Goal: Information Seeking & Learning: Check status

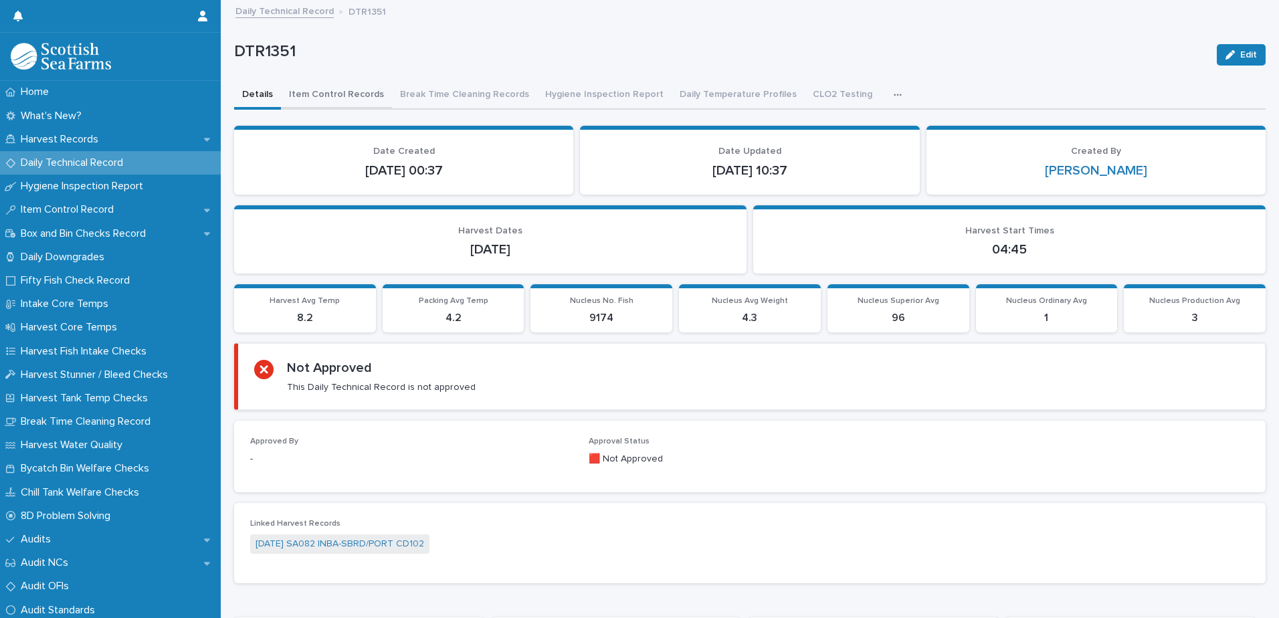
scroll to position [10, 0]
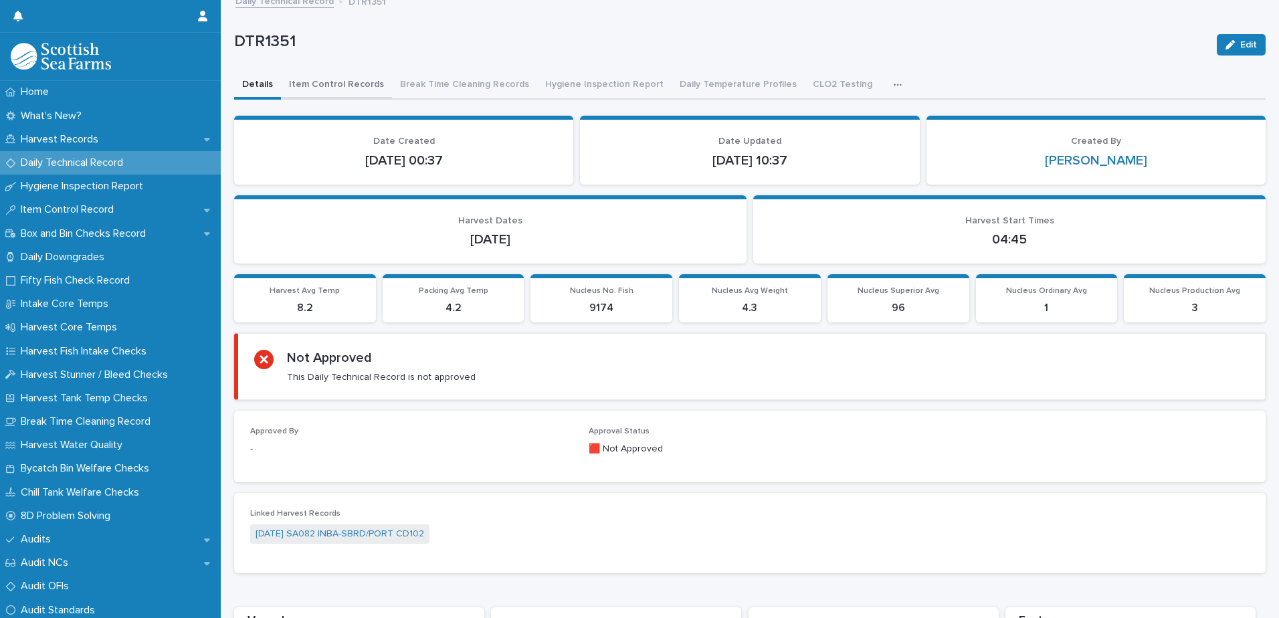
click at [318, 86] on button "Item Control Records" at bounding box center [336, 86] width 111 height 28
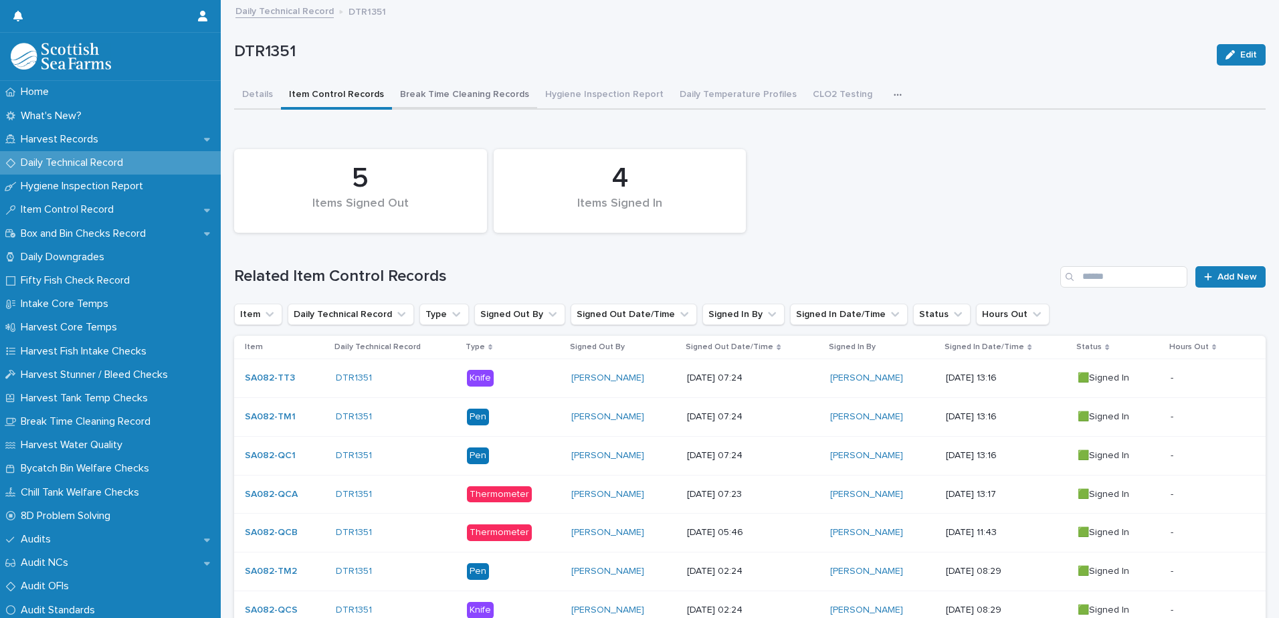
click at [471, 100] on button "Break Time Cleaning Records" at bounding box center [464, 96] width 145 height 28
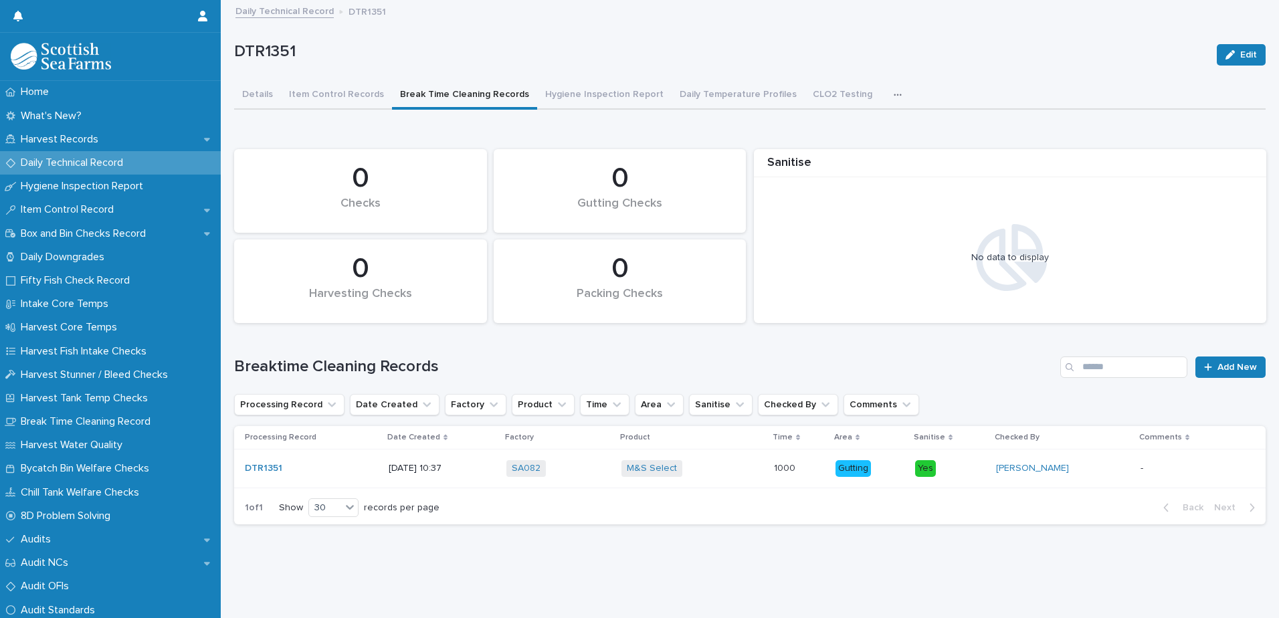
scroll to position [10, 0]
click at [614, 86] on button "Hygiene Inspection Report" at bounding box center [604, 96] width 134 height 28
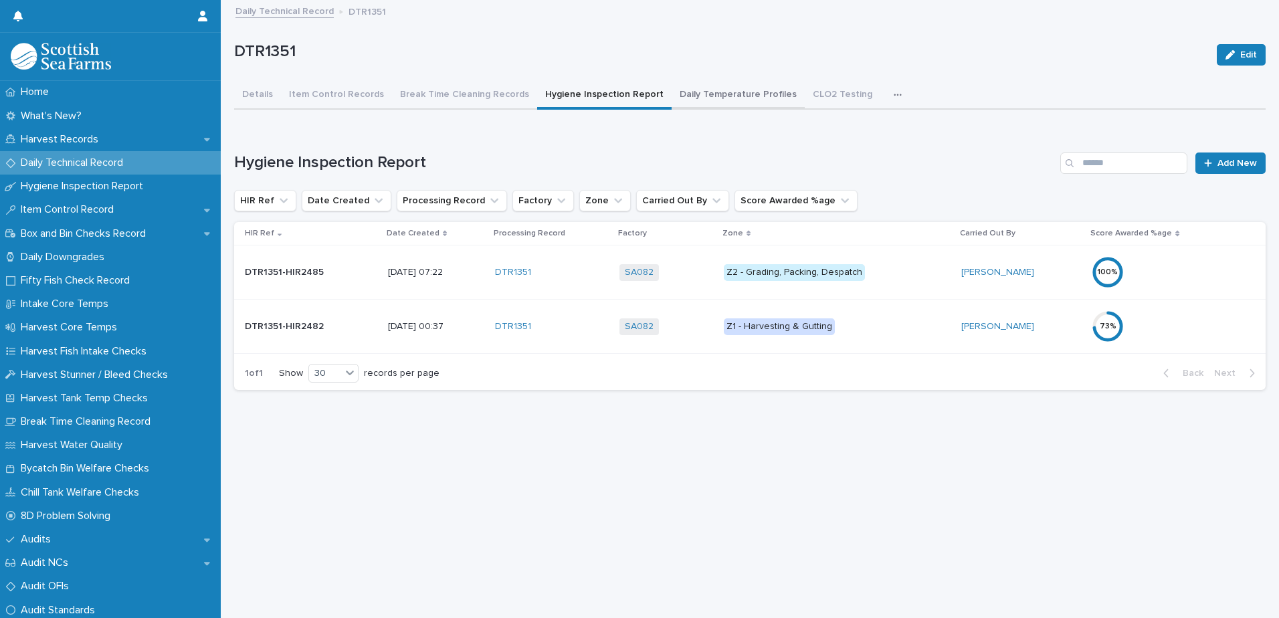
click at [718, 86] on button "Daily Temperature Profiles" at bounding box center [738, 96] width 133 height 28
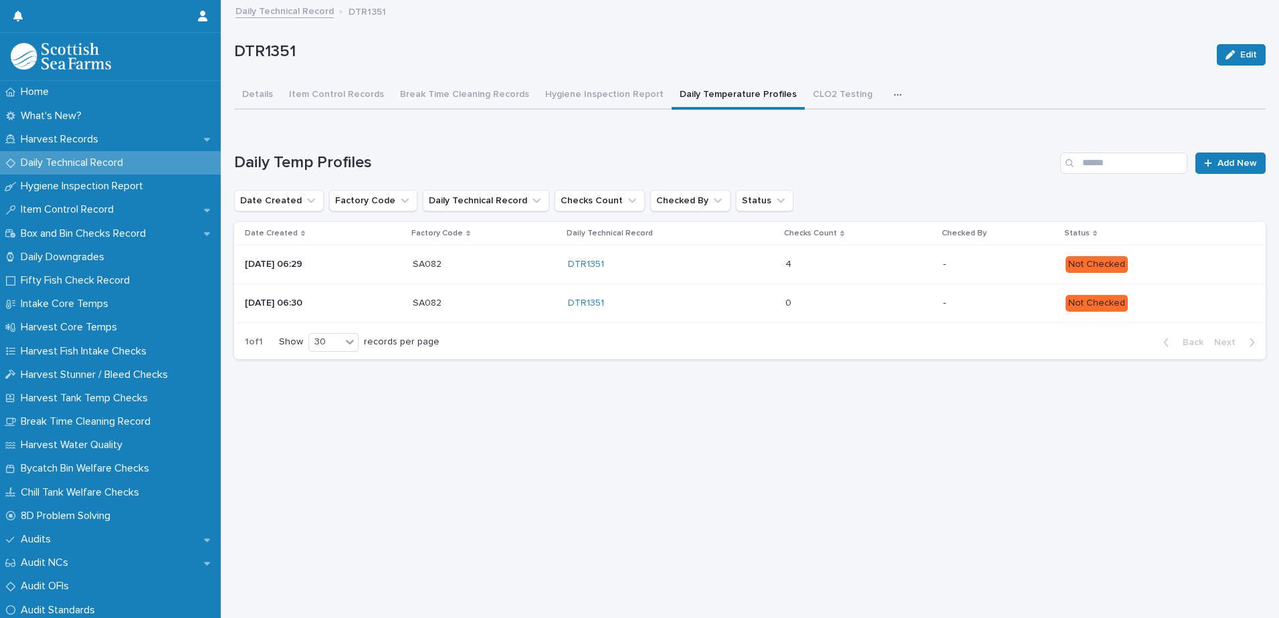
click at [848, 254] on div "4 4" at bounding box center [859, 265] width 147 height 22
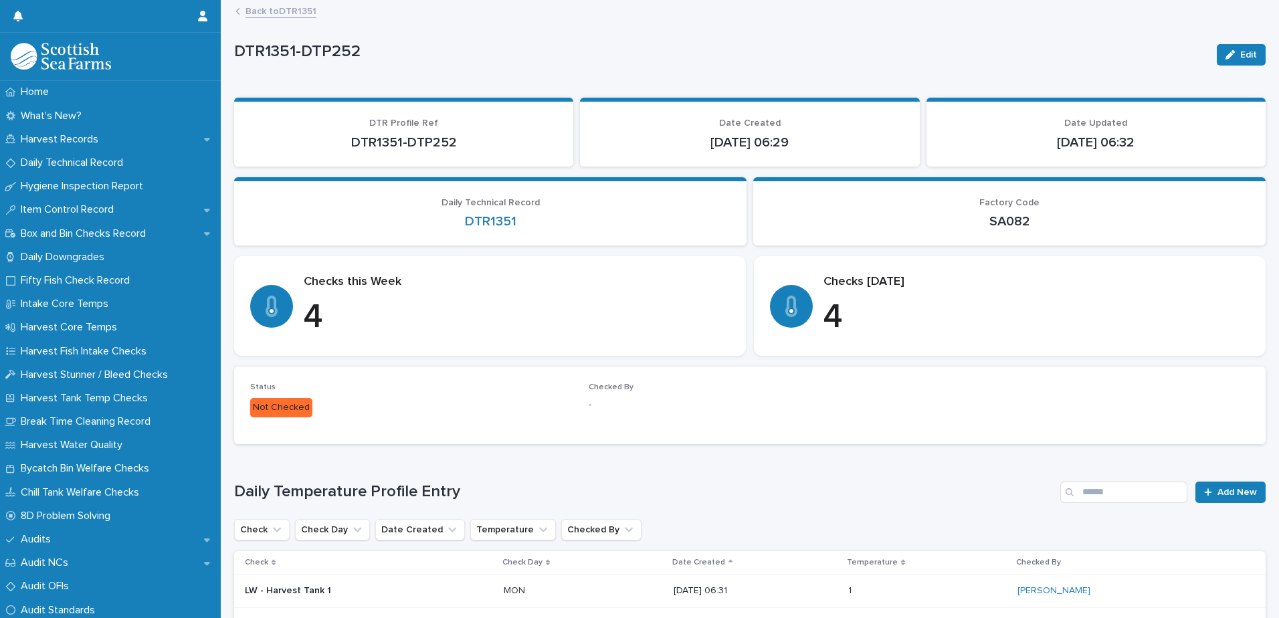
click at [304, 9] on link "Back to DTR1351" at bounding box center [281, 10] width 71 height 15
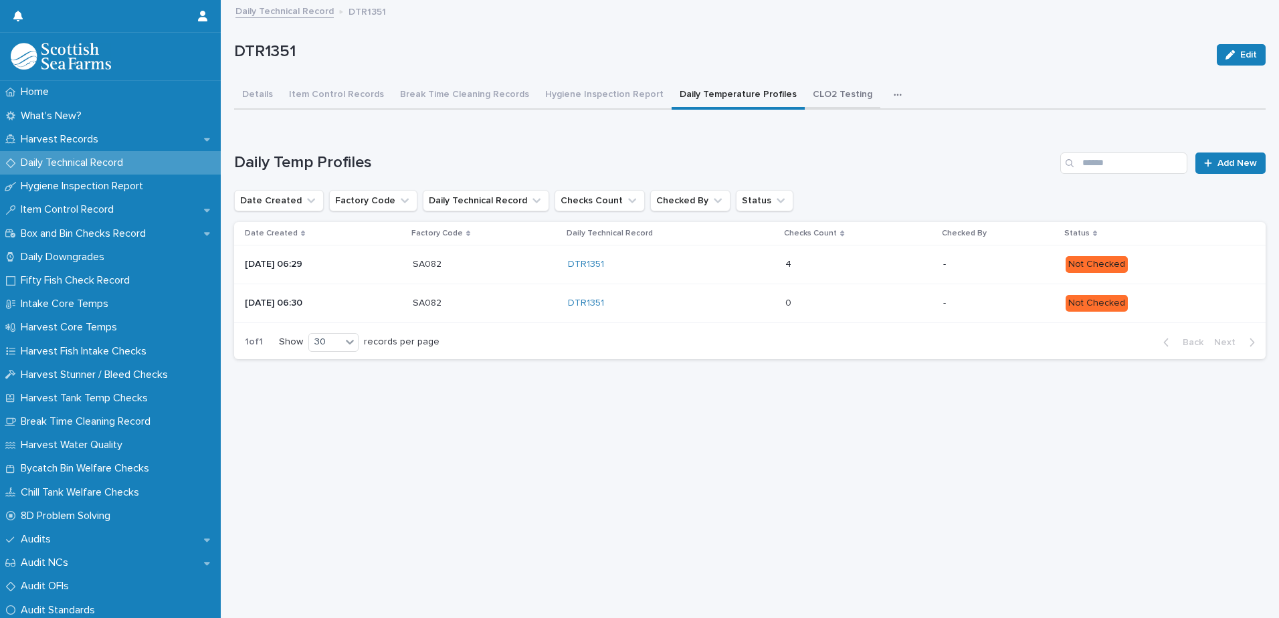
click at [805, 98] on button "CLO2 Testing" at bounding box center [843, 96] width 76 height 28
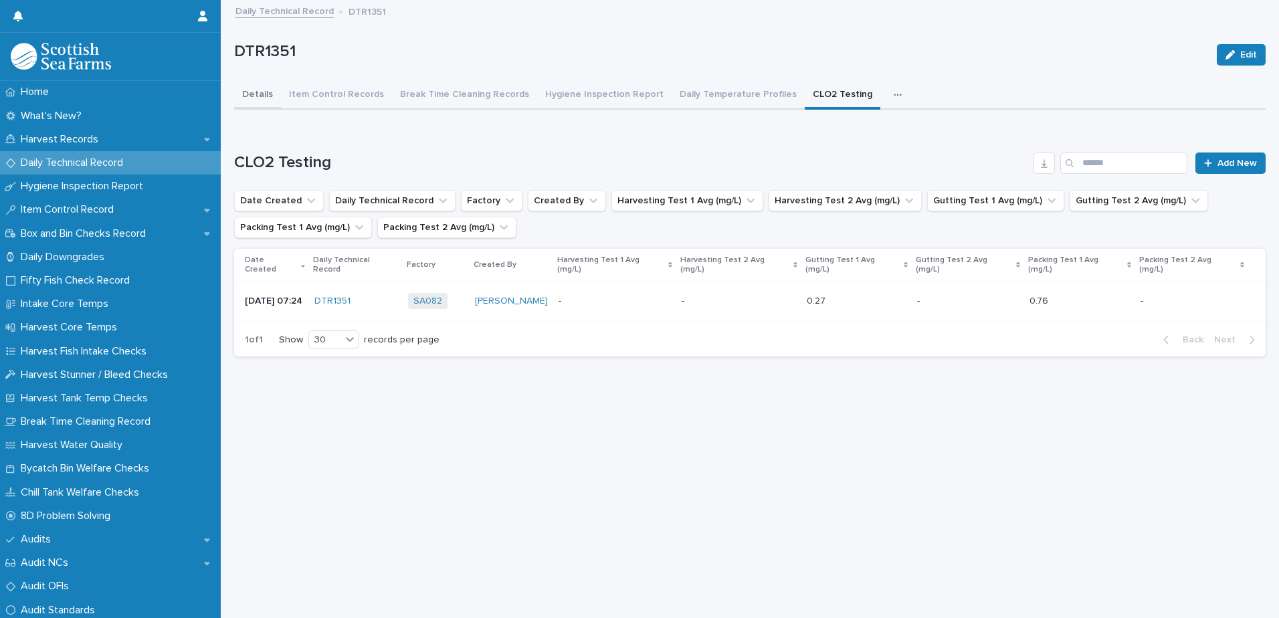
click at [263, 95] on button "Details" at bounding box center [257, 96] width 47 height 28
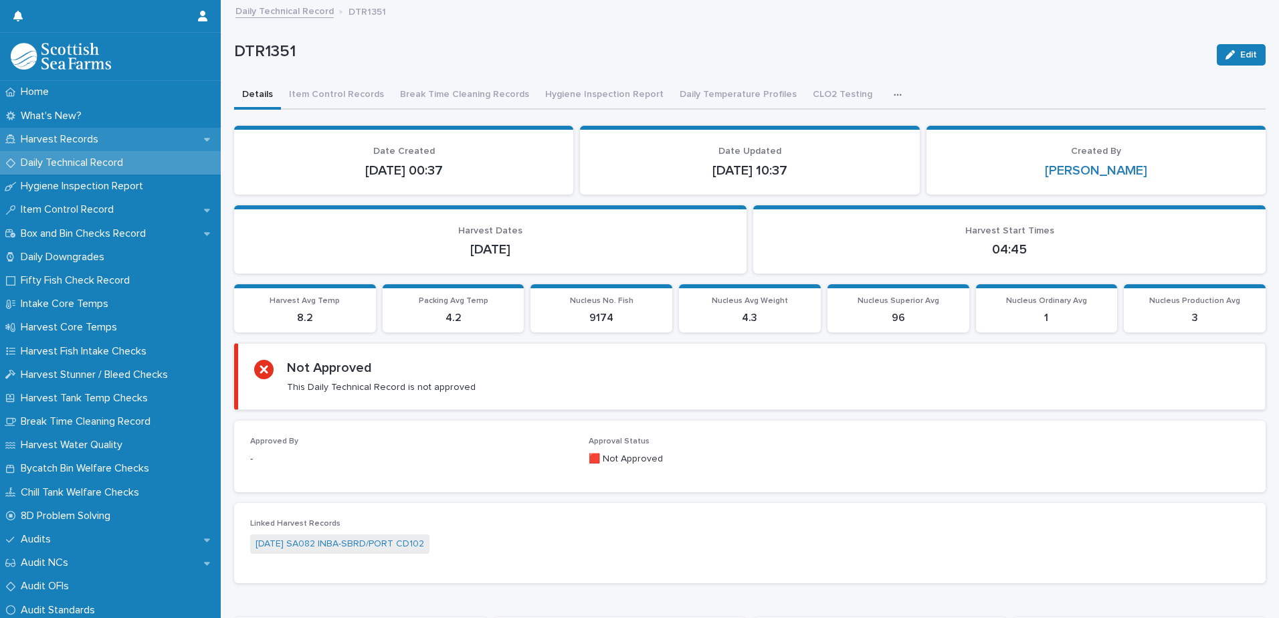
click at [83, 145] on p "Harvest Records" at bounding box center [62, 139] width 94 height 13
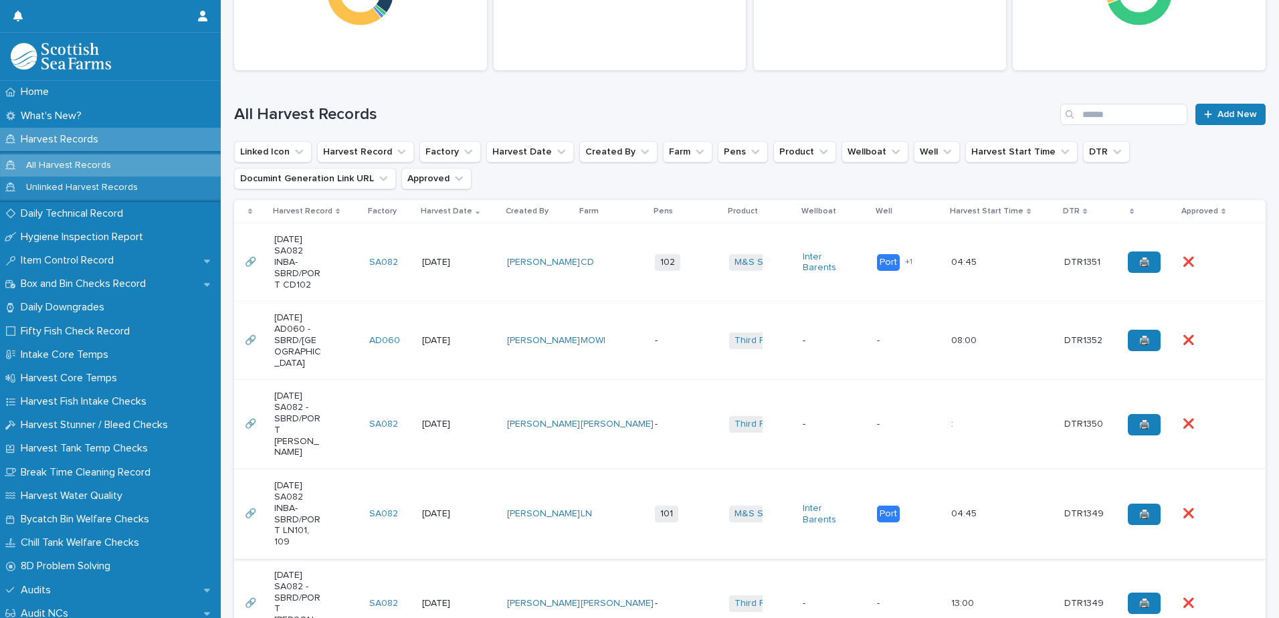
scroll to position [335, 0]
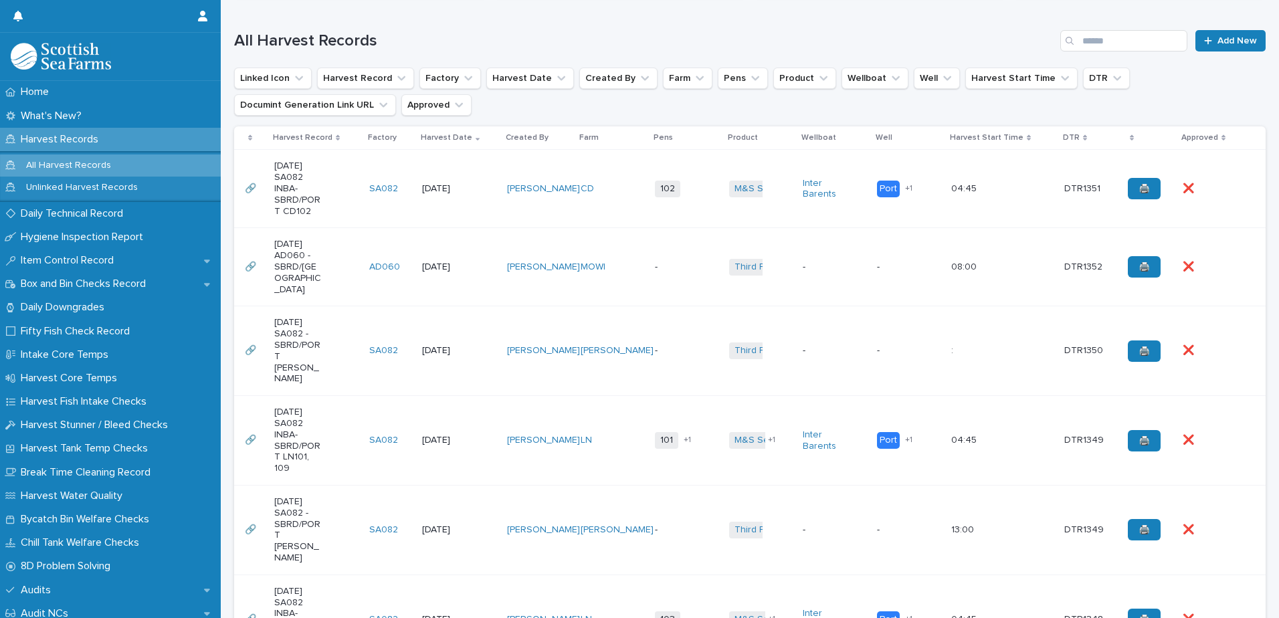
click at [329, 188] on div "[DATE] SA082 INBA-SBRD/PORT CD102" at bounding box center [316, 188] width 84 height 67
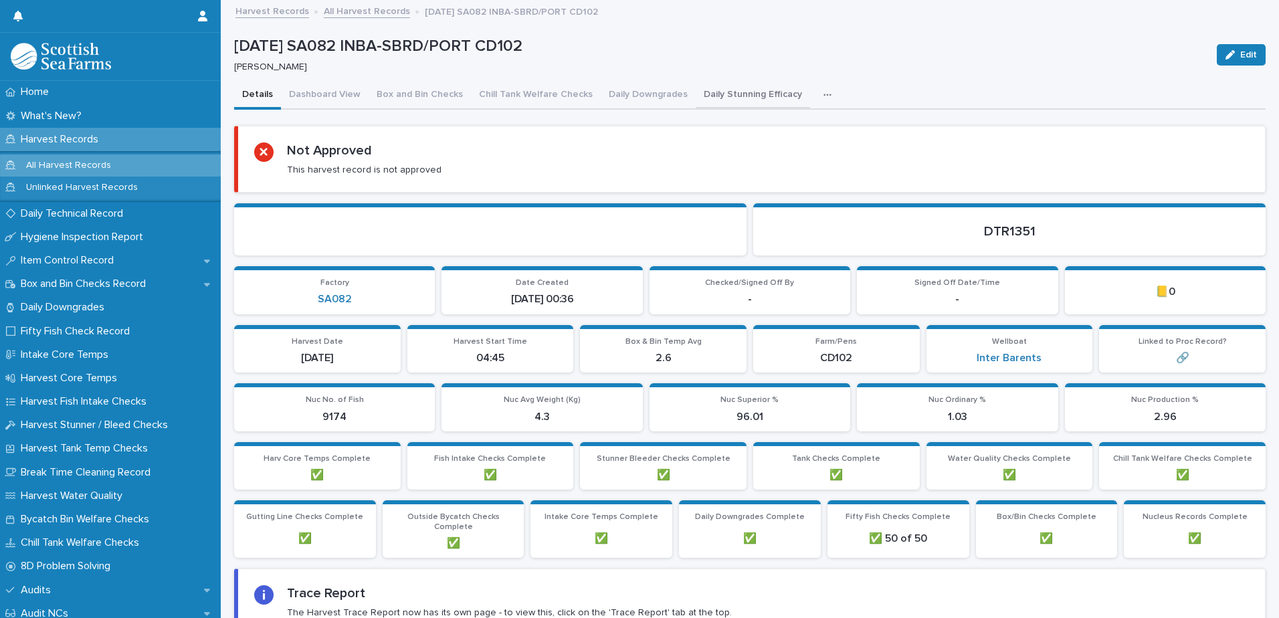
click at [753, 96] on button "Daily Stunning Efficacy" at bounding box center [753, 96] width 114 height 28
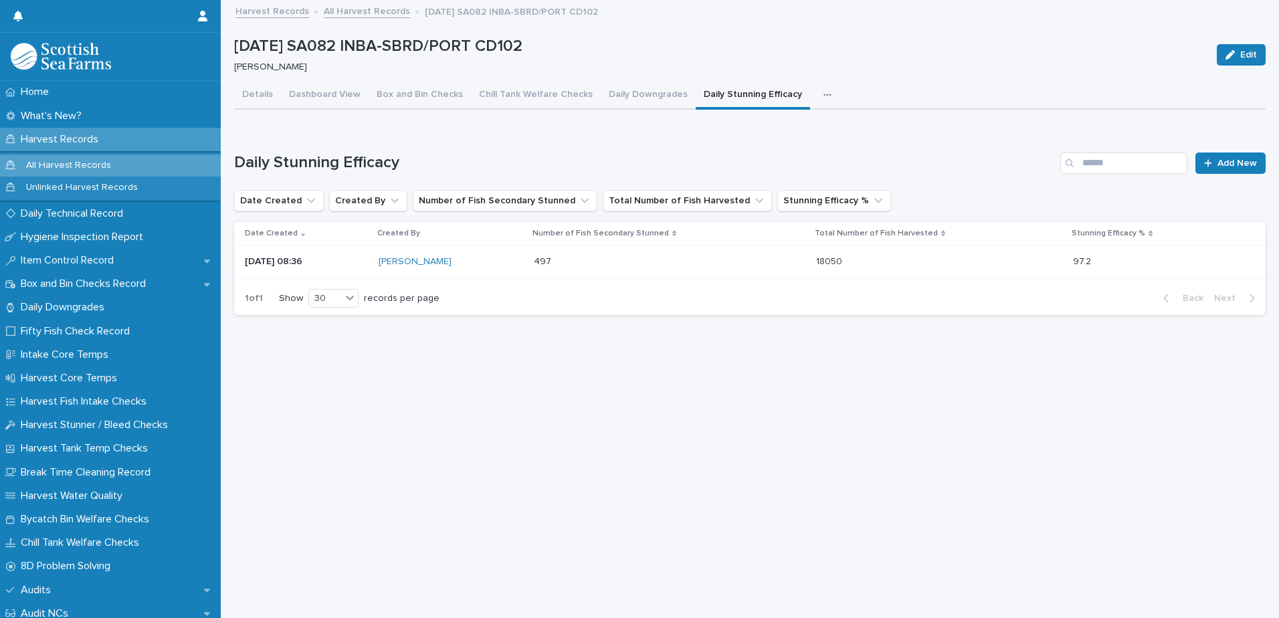
click at [824, 98] on icon "button" at bounding box center [828, 94] width 8 height 9
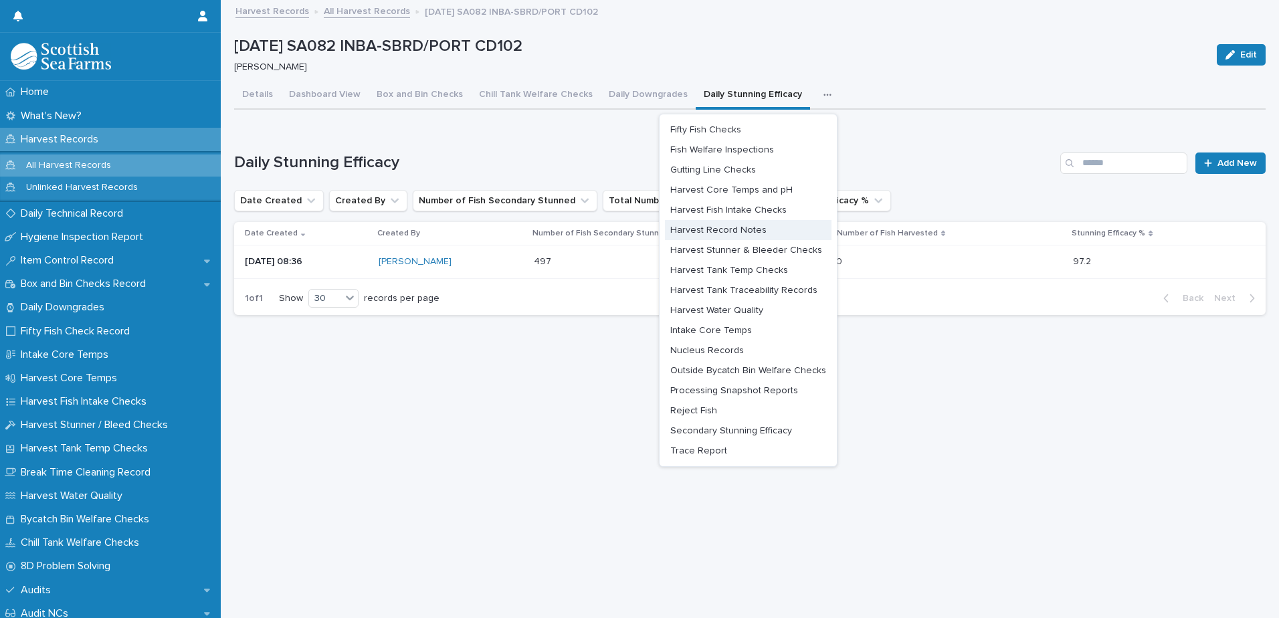
click at [713, 229] on span "Harvest Record Notes" at bounding box center [718, 229] width 96 height 9
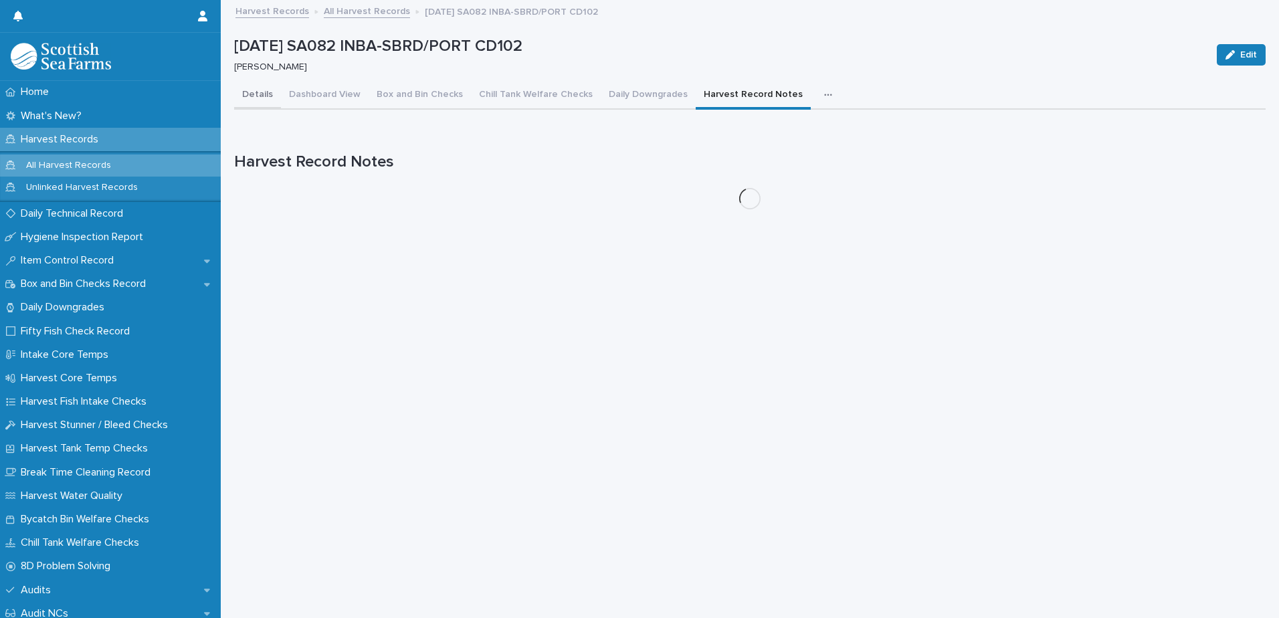
click at [254, 98] on button "Details" at bounding box center [257, 96] width 47 height 28
